Goal: Transaction & Acquisition: Obtain resource

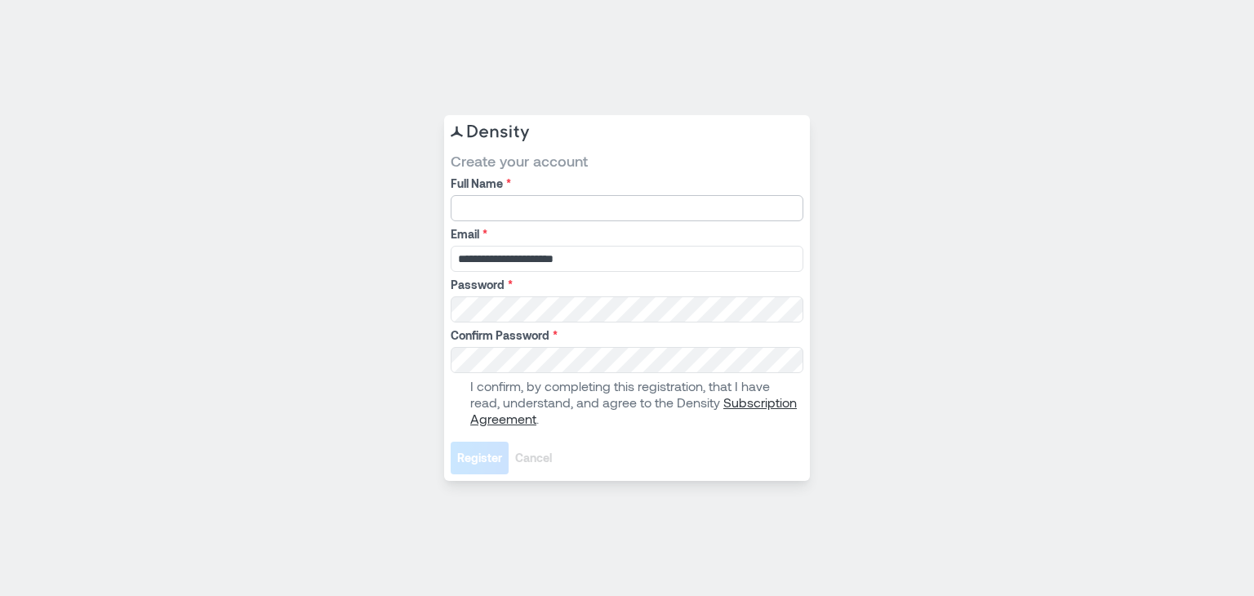
click at [728, 203] on input "Full Name *" at bounding box center [627, 208] width 353 height 26
type input "**********"
click at [460, 399] on span at bounding box center [457, 402] width 13 height 13
click at [469, 454] on span "Register" at bounding box center [479, 458] width 45 height 16
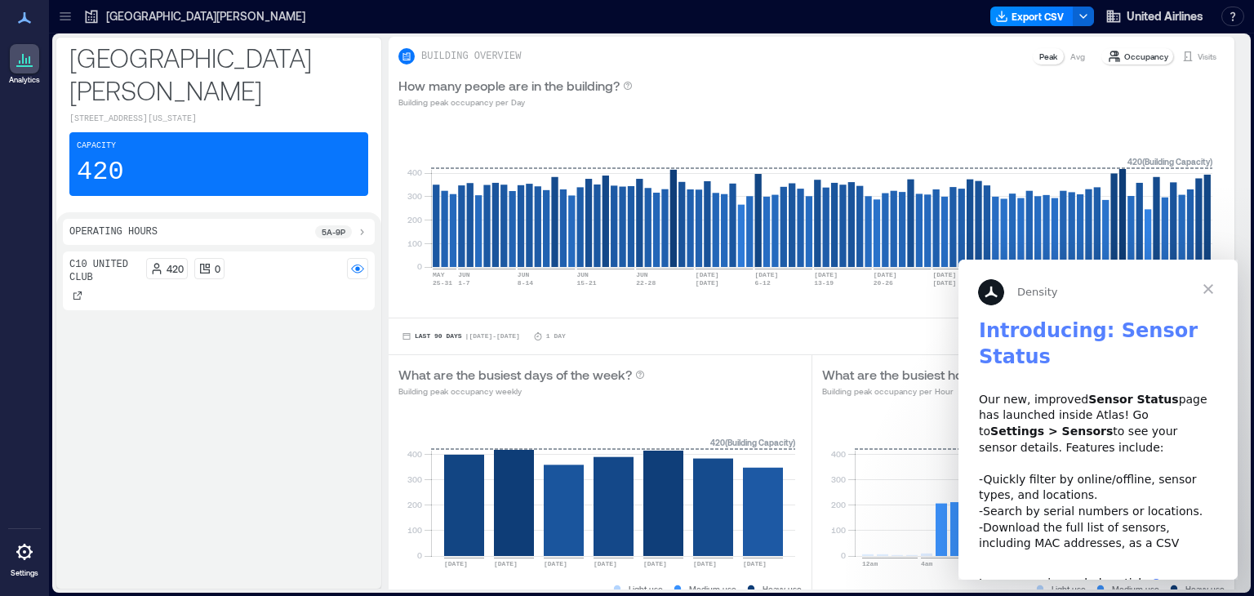
click at [1211, 288] on span "Close" at bounding box center [1208, 289] width 59 height 59
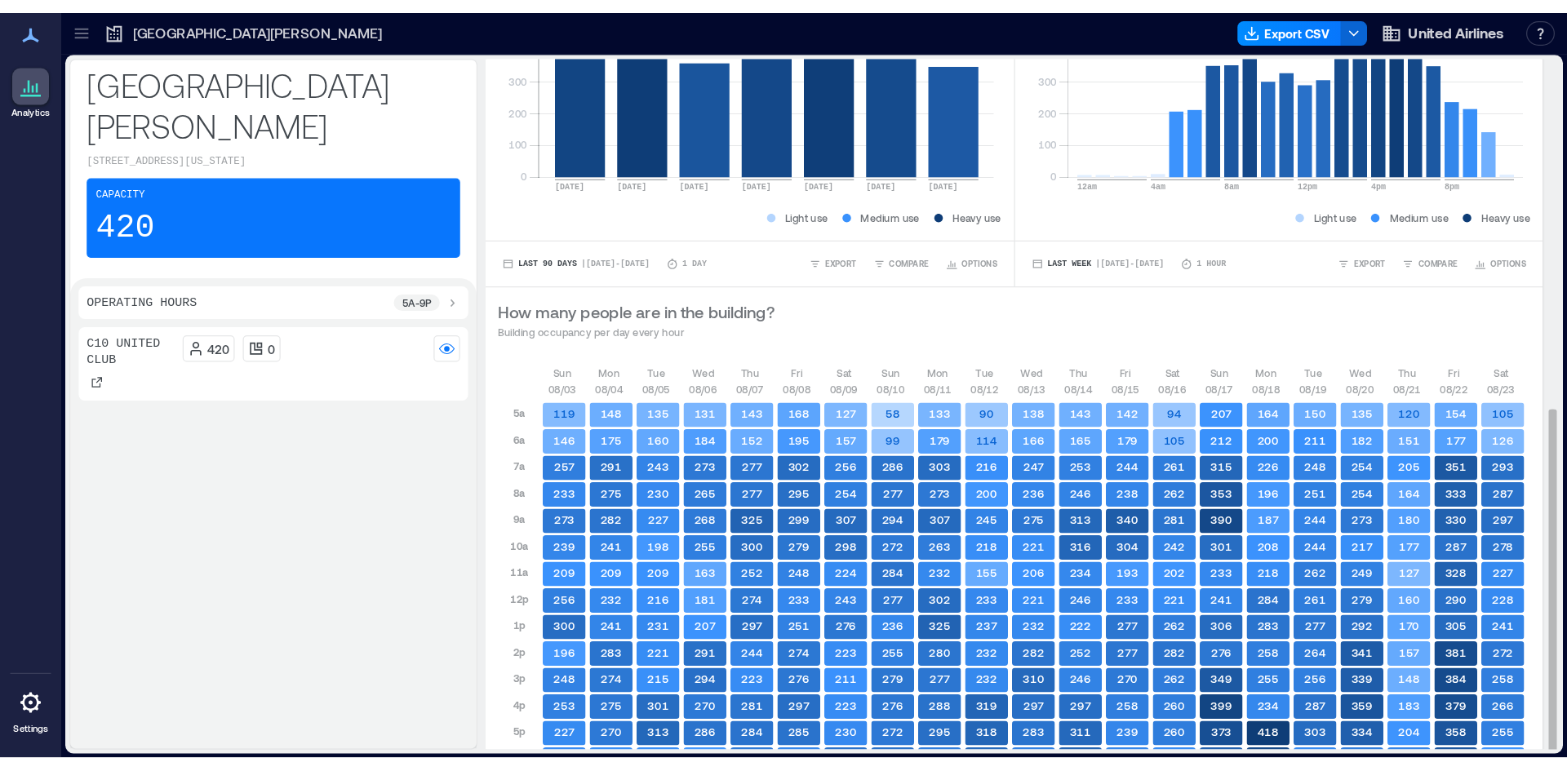
scroll to position [562, 0]
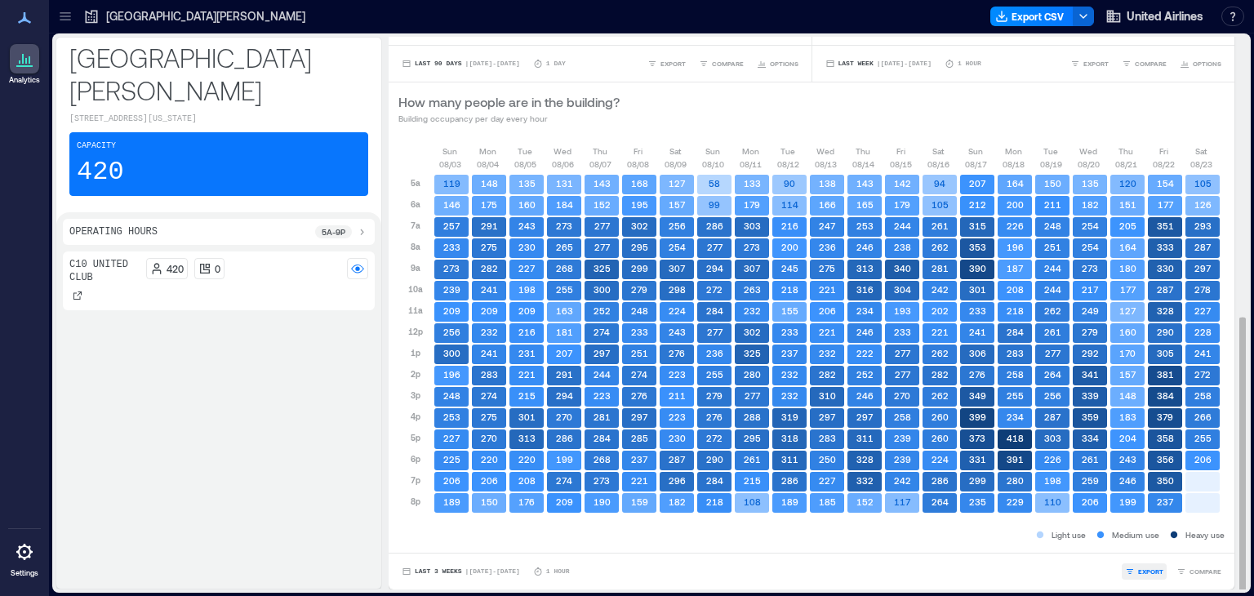
click at [1138, 568] on span "EXPORT" at bounding box center [1150, 572] width 25 height 10
click at [1140, 546] on span "CSV" at bounding box center [1144, 548] width 13 height 10
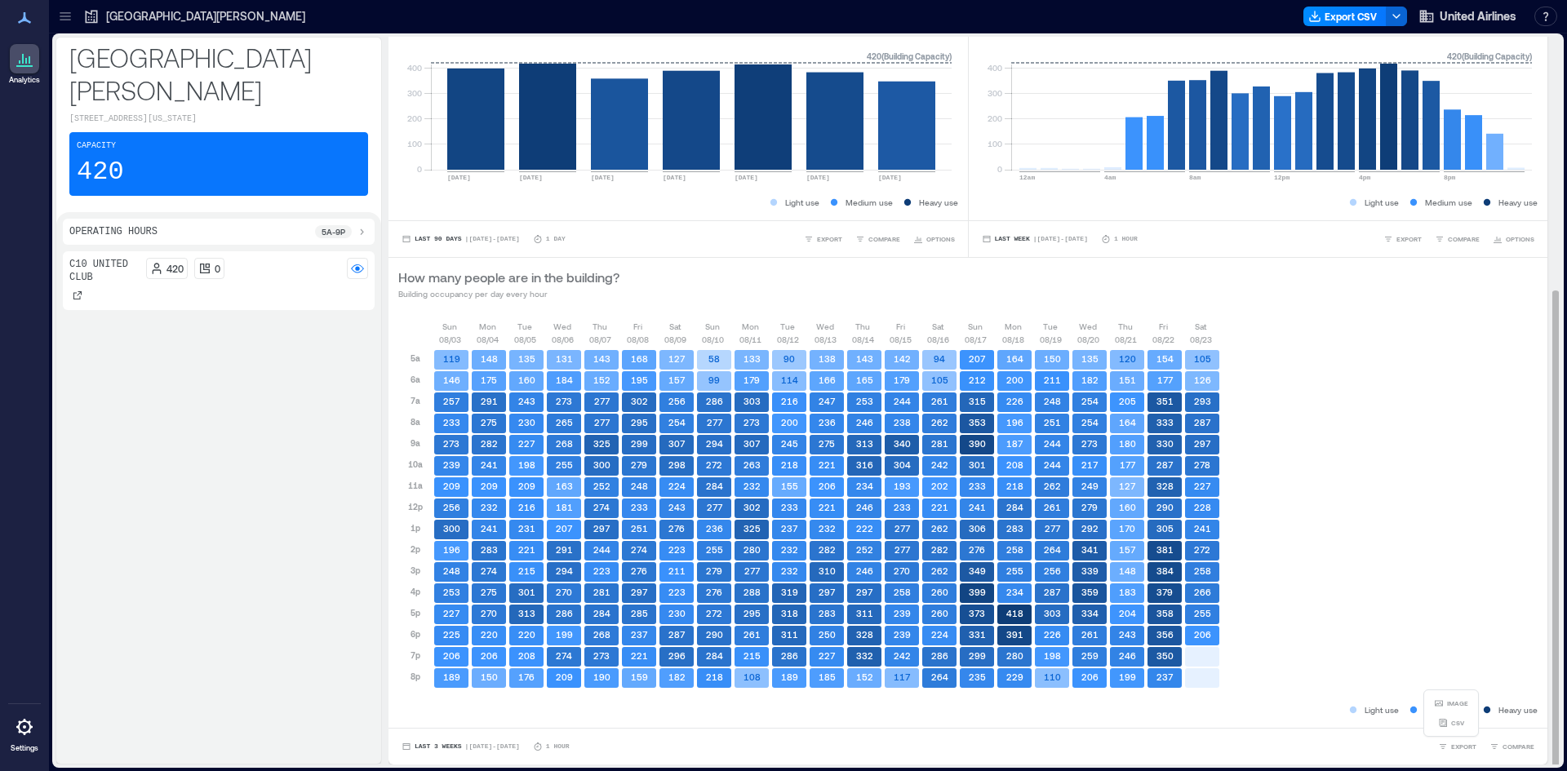
scroll to position [2, 0]
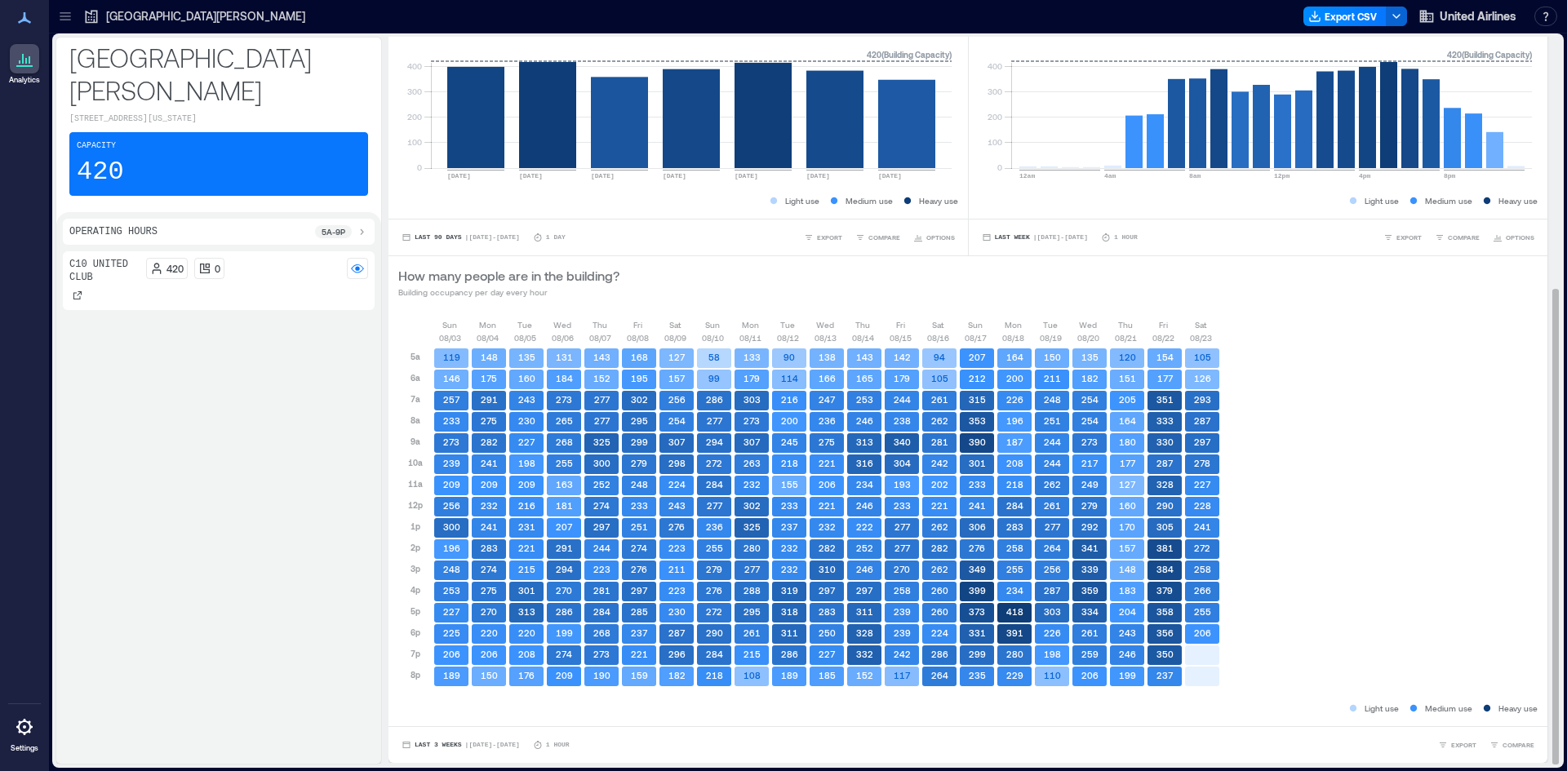
click at [1253, 595] on div "Sun 08/03 Mon 08/04 Tue 08/05 Wed 08/06 Thu 08/07 Fri 08/08 Sat 08/09 Sun 08/10…" at bounding box center [968, 509] width 1140 height 382
